Goal: Download file/media

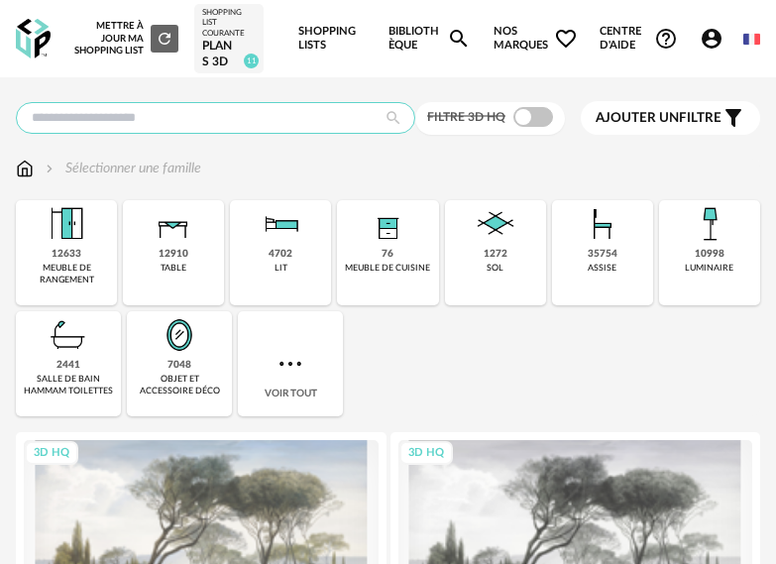
click at [137, 120] on input "text" at bounding box center [215, 118] width 399 height 32
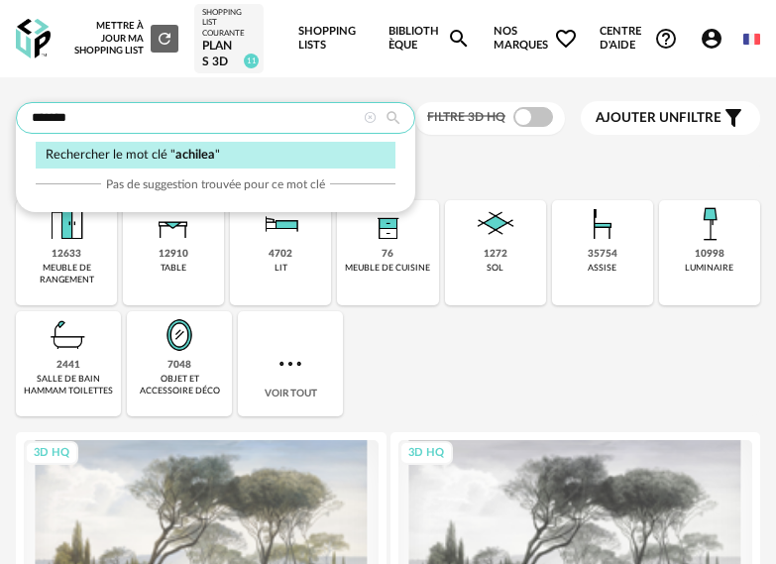
type input "*******"
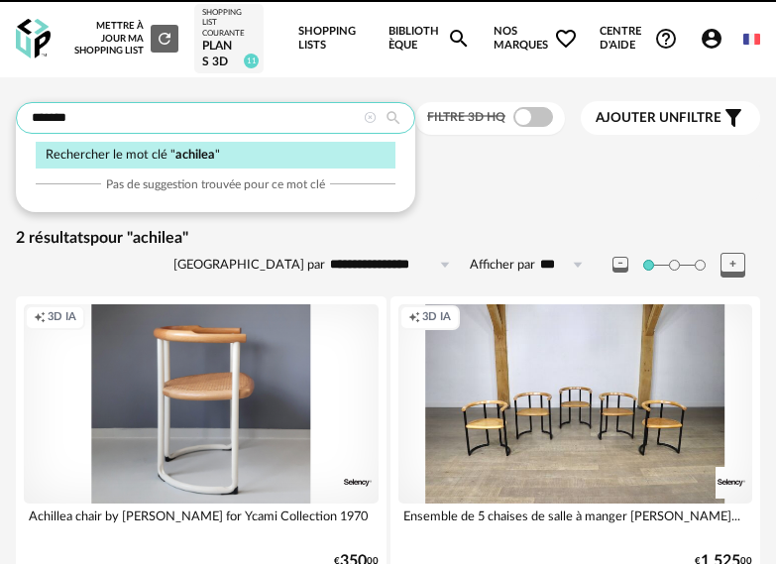
click at [210, 110] on input "*******" at bounding box center [215, 118] width 399 height 32
drag, startPoint x: 115, startPoint y: 120, endPoint x: -49, endPoint y: 119, distance: 163.4
click at [0, 119] on html "**********" at bounding box center [388, 330] width 776 height 660
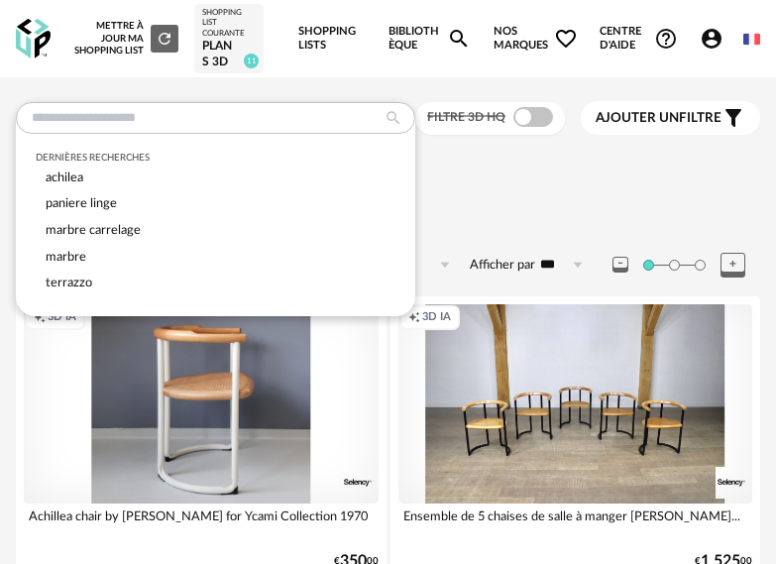
click at [488, 191] on div "Sélectionner une famille" at bounding box center [388, 179] width 744 height 42
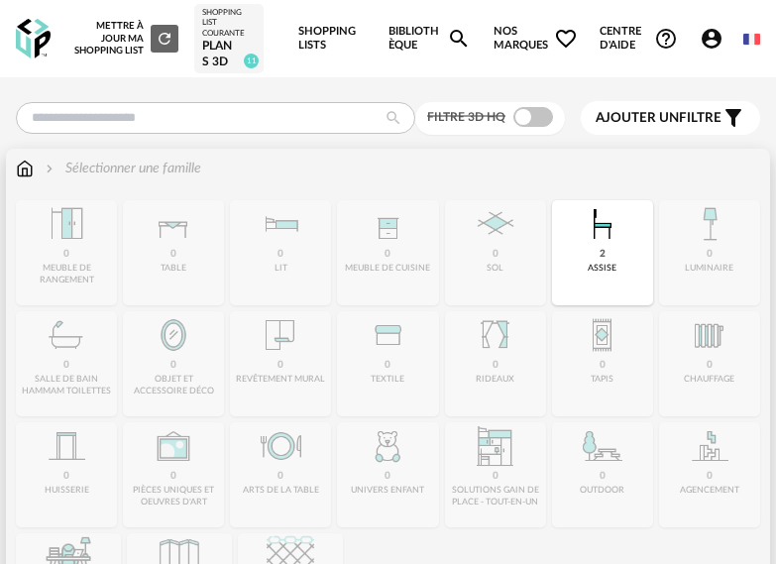
click at [25, 166] on img at bounding box center [25, 168] width 18 height 20
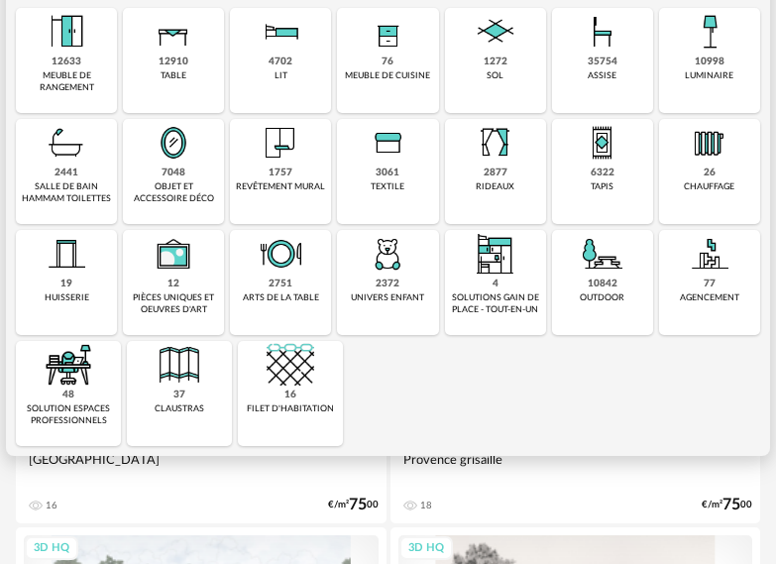
scroll to position [198, 0]
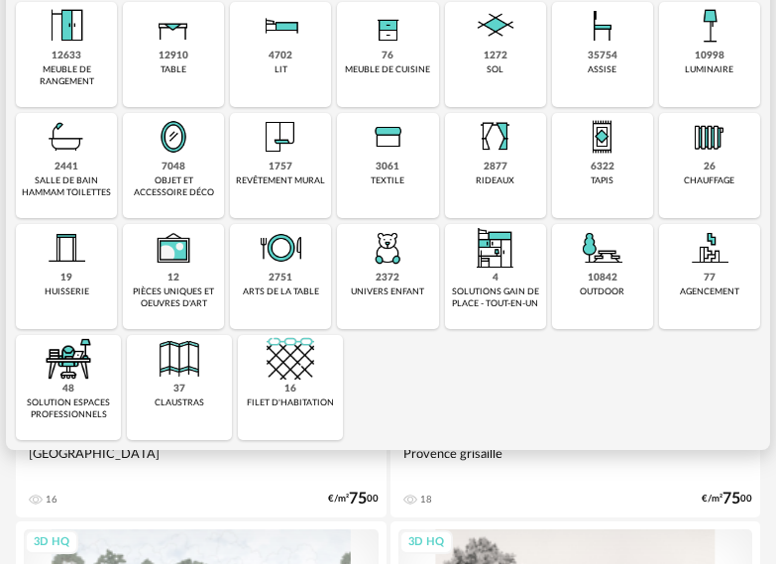
click at [308, 133] on div "1757 revêtement mural" at bounding box center [280, 165] width 101 height 105
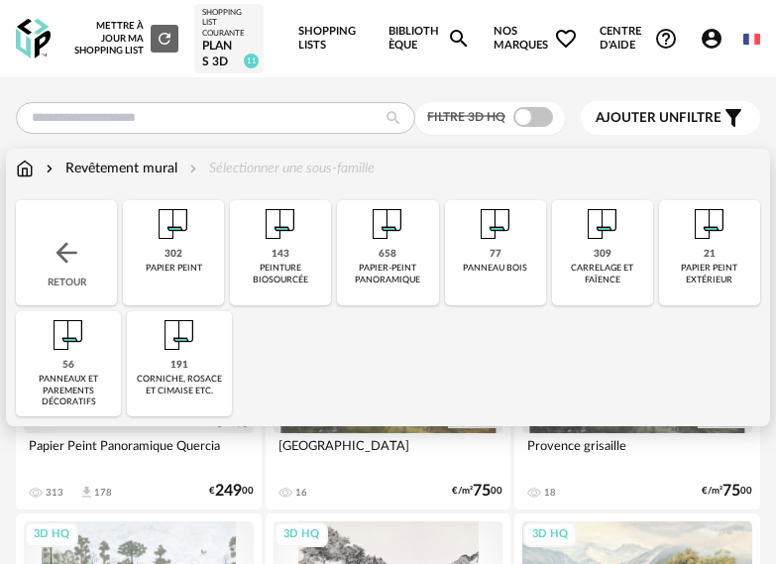
click at [178, 352] on img at bounding box center [180, 335] width 48 height 48
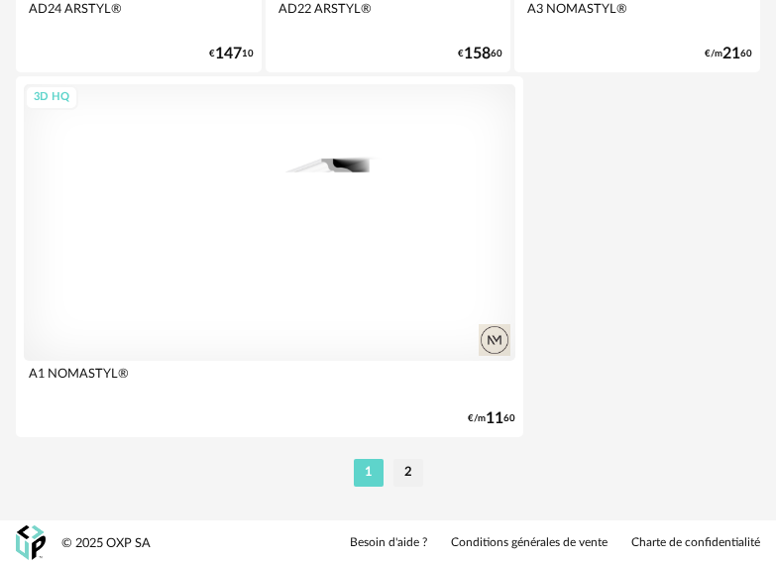
scroll to position [7390, 0]
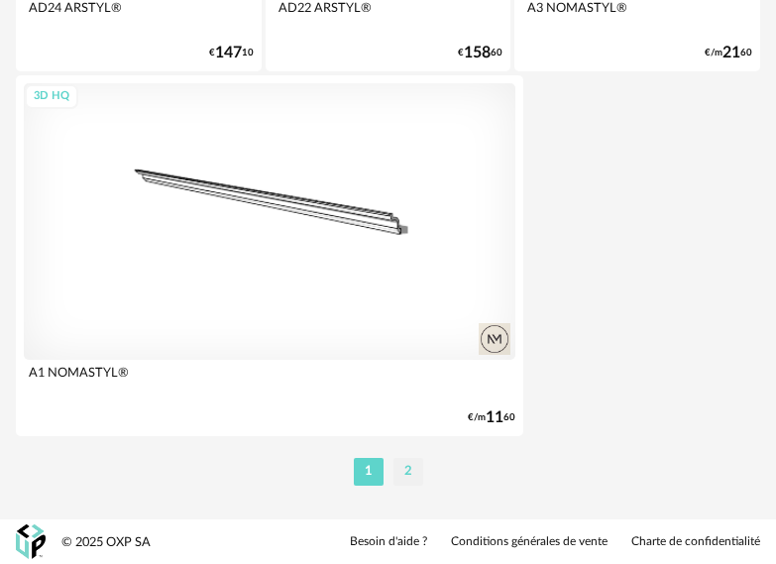
click at [413, 469] on li "2" at bounding box center [408, 472] width 30 height 28
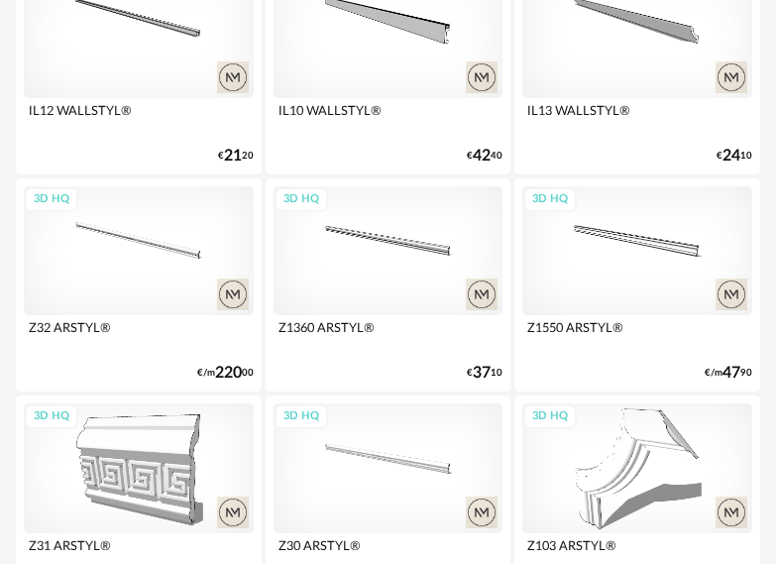
scroll to position [2080, 0]
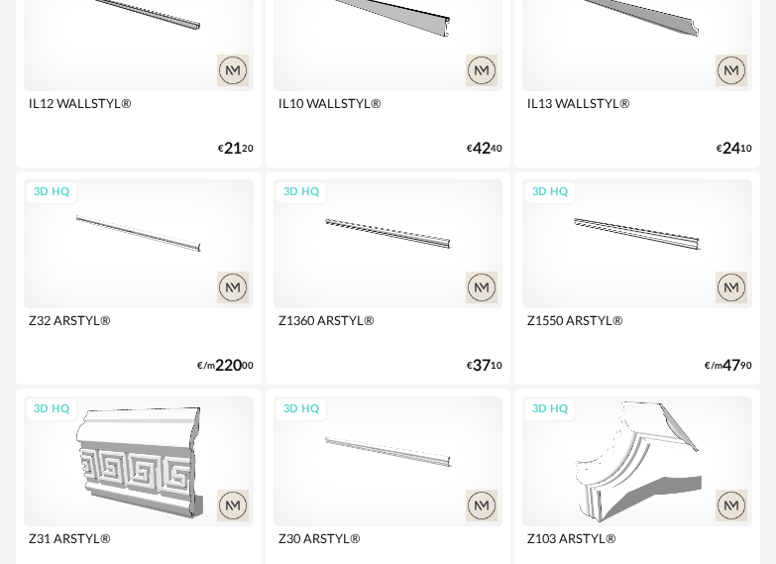
click at [579, 238] on div "3D HQ" at bounding box center [637, 243] width 230 height 129
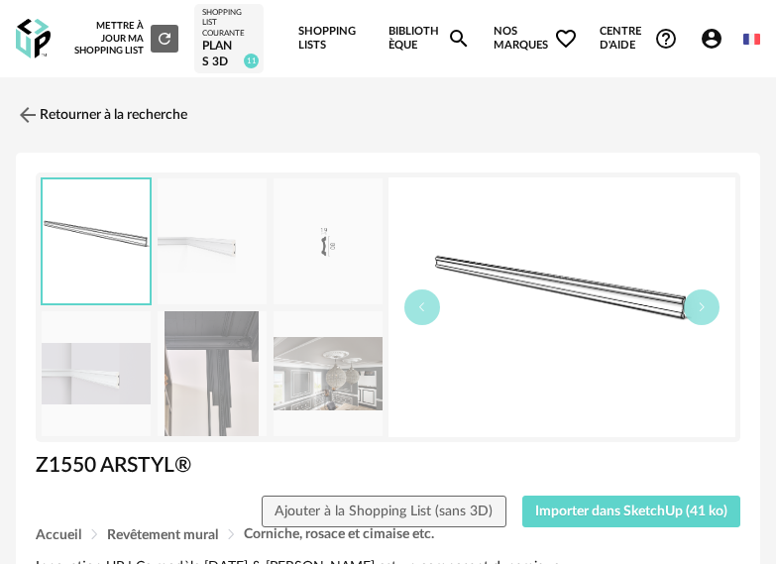
click at [190, 385] on img at bounding box center [212, 374] width 109 height 126
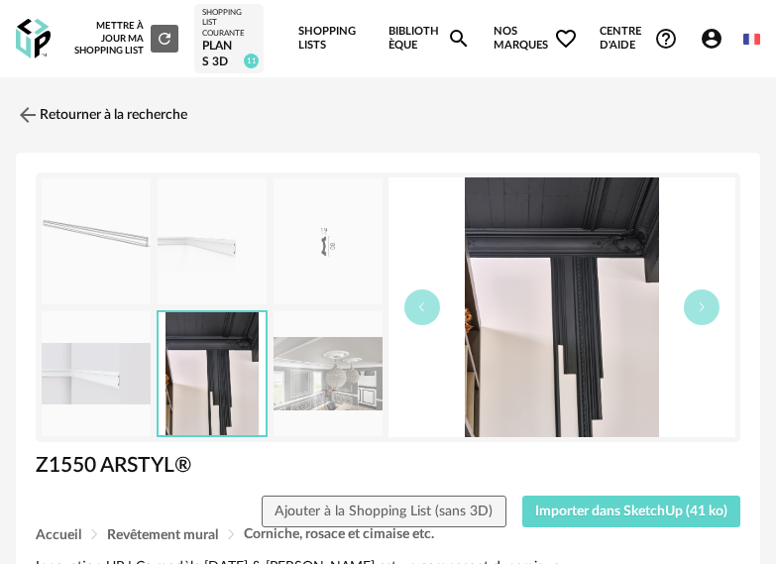
click at [125, 379] on img at bounding box center [96, 374] width 109 height 126
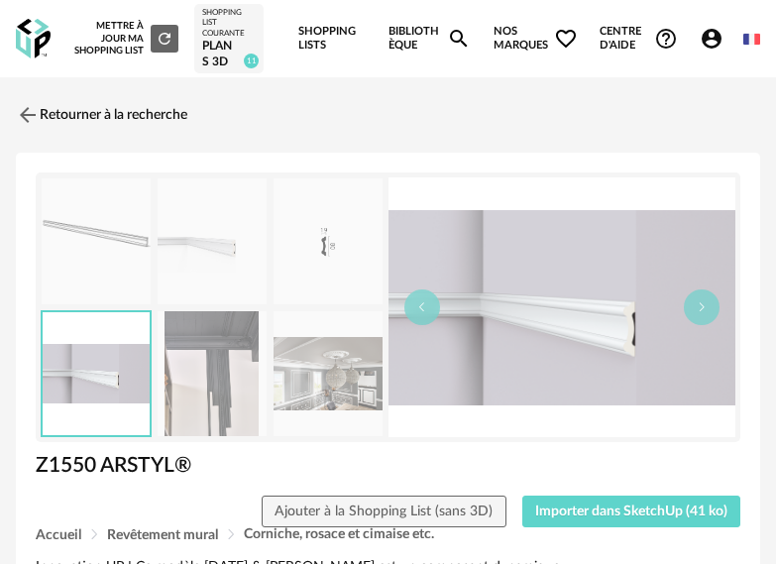
click at [358, 383] on img at bounding box center [327, 374] width 109 height 126
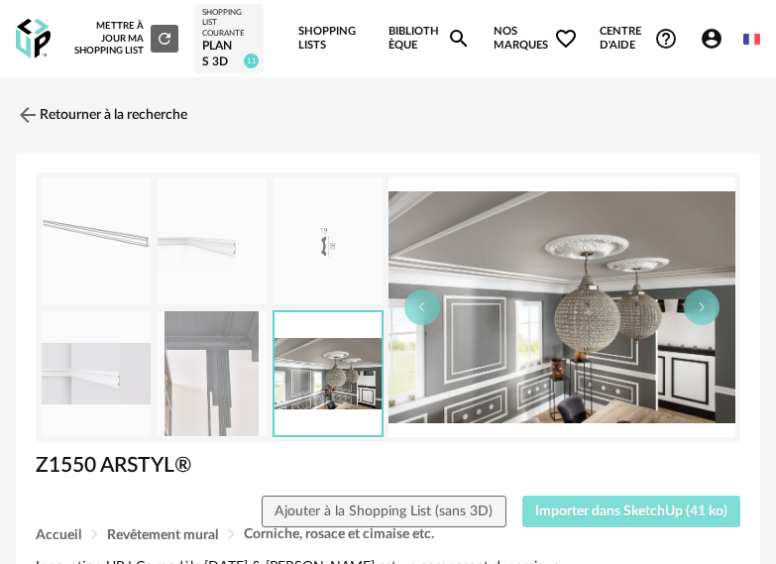
click at [561, 512] on span "Importer dans SketchUp (41 ko)" at bounding box center [631, 511] width 192 height 14
